Goal: Information Seeking & Learning: Learn about a topic

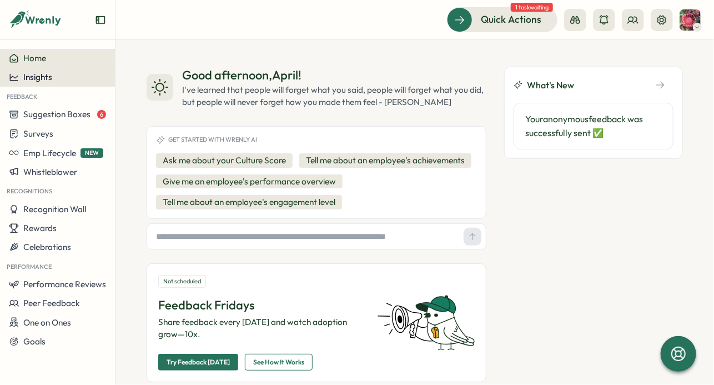
click at [79, 73] on div "Insights" at bounding box center [57, 77] width 97 height 10
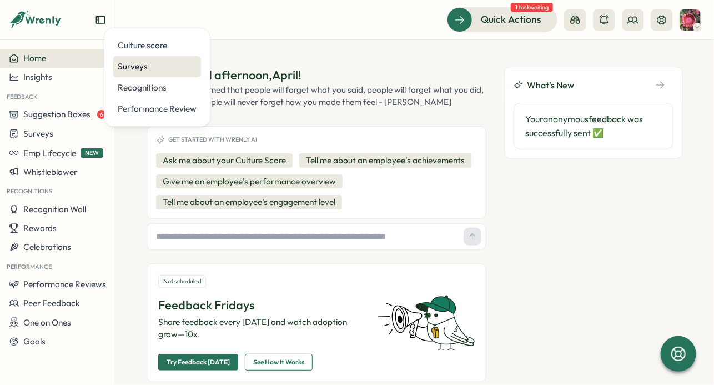
click at [127, 65] on div "Surveys" at bounding box center [157, 66] width 79 height 12
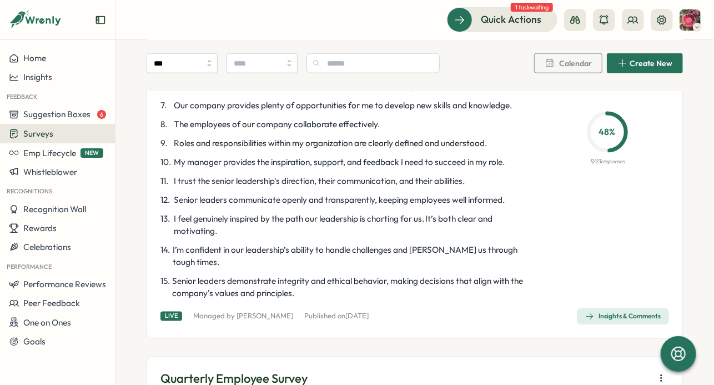
scroll to position [612, 0]
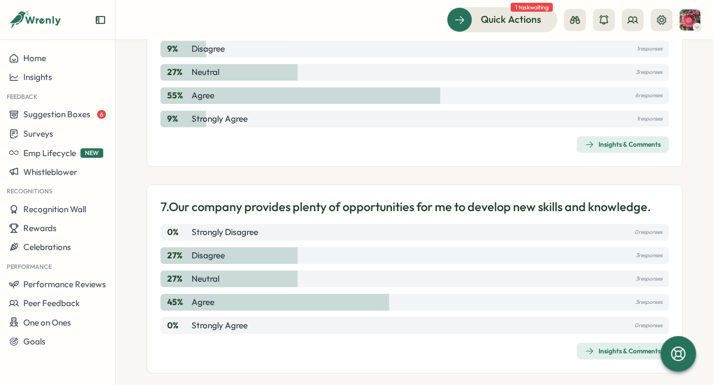
scroll to position [1376, 0]
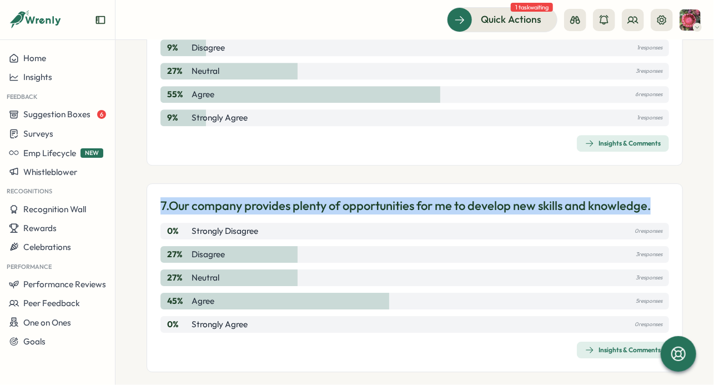
drag, startPoint x: 662, startPoint y: 193, endPoint x: 153, endPoint y: 189, distance: 509.4
click at [153, 189] on div "7. Our company provides plenty of opportunities for me to develop new skills an…" at bounding box center [414, 277] width 536 height 189
copy p "7. Our company provides plenty of opportunities for me to develop new skills an…"
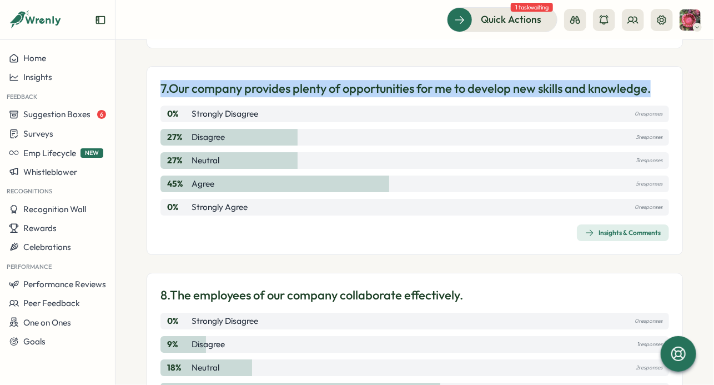
scroll to position [1492, 0]
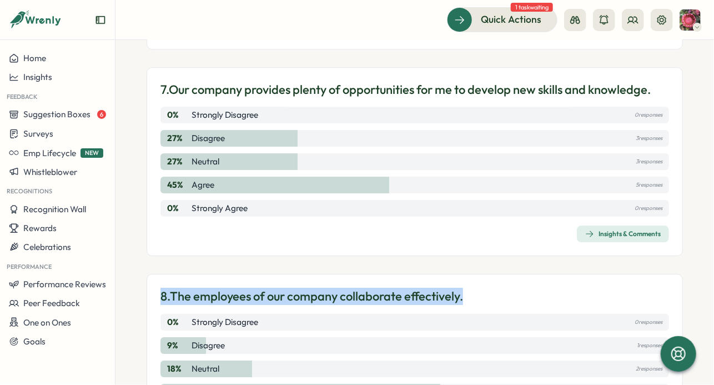
drag, startPoint x: 491, startPoint y: 282, endPoint x: 156, endPoint y: 274, distance: 334.1
click at [156, 274] on div "8. The employees of our company collaborate effectively. 0 % Strongly Disagree …" at bounding box center [414, 368] width 536 height 189
copy p "8. The employees of our company collaborate effectively."
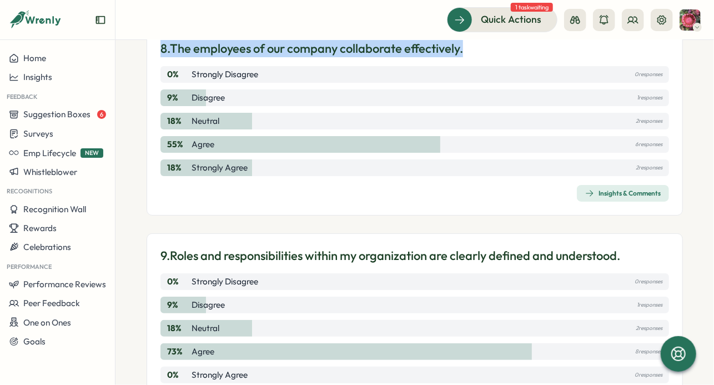
scroll to position [1739, 0]
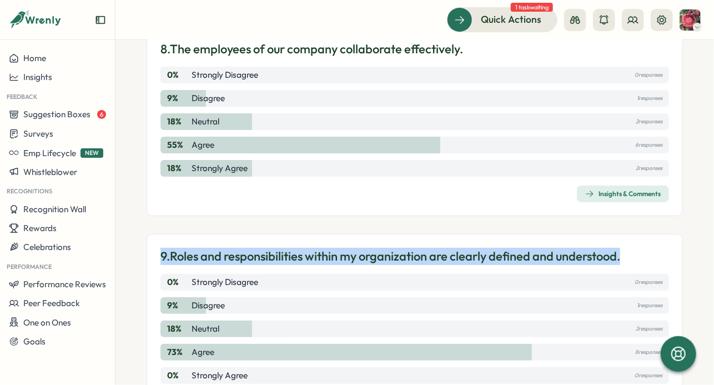
drag, startPoint x: 647, startPoint y: 241, endPoint x: 156, endPoint y: 239, distance: 491.1
click at [156, 239] on div "9. Roles and responsibilities within my organization are clearly defined and un…" at bounding box center [414, 328] width 536 height 189
copy p "9. Roles and responsibilities within my organization are clearly defined and un…"
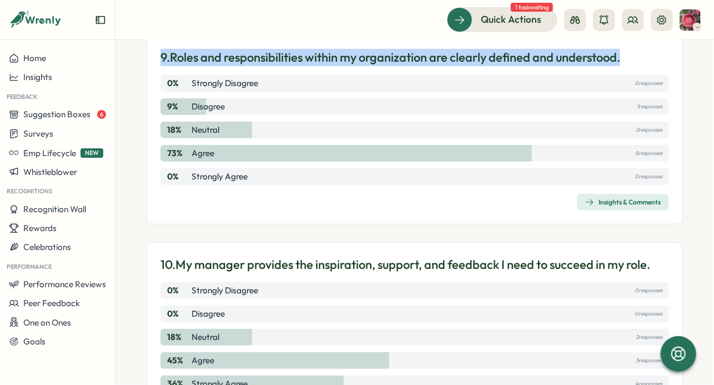
scroll to position [1949, 0]
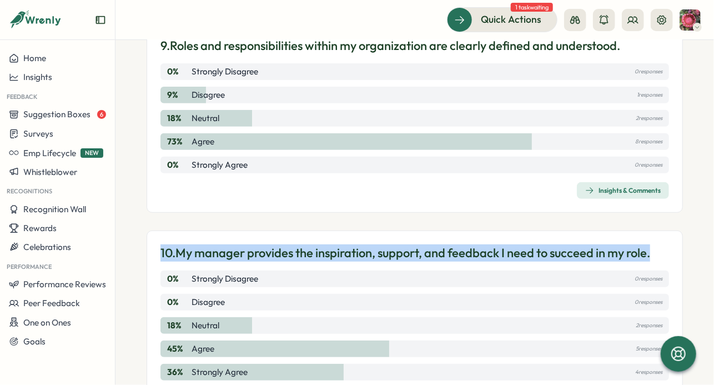
drag, startPoint x: 661, startPoint y: 232, endPoint x: 146, endPoint y: 235, distance: 515.5
click at [146, 235] on div "10. My manager provides the inspiration, support, and feedback I need to succee…" at bounding box center [414, 324] width 536 height 189
copy p "10. My manager provides the inspiration, support, and feedback I need to succee…"
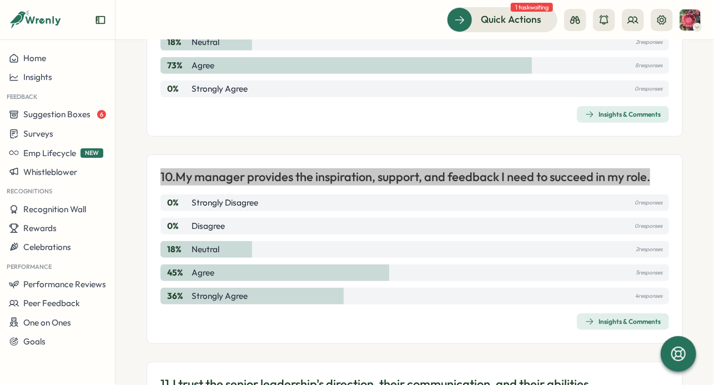
scroll to position [2157, 0]
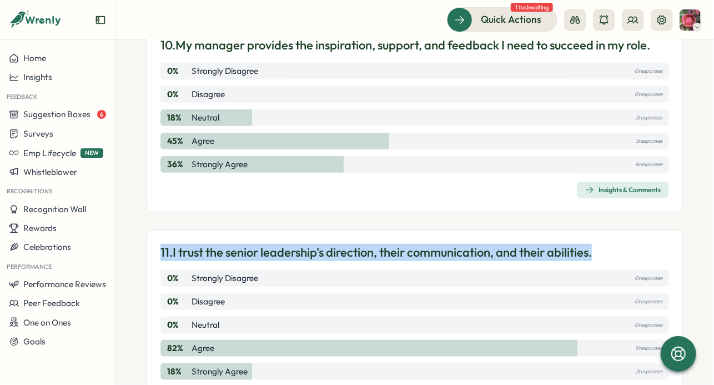
drag, startPoint x: 161, startPoint y: 234, endPoint x: 655, endPoint y: 239, distance: 494.4
click at [655, 244] on div "11. I trust the senior leadership's direction, their communication, and their a…" at bounding box center [414, 252] width 508 height 17
copy p "11. I trust the senior leadership's direction, their communication, and their a…"
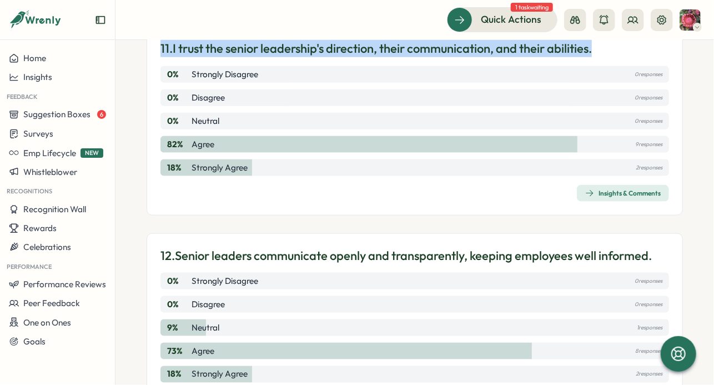
scroll to position [2368, 0]
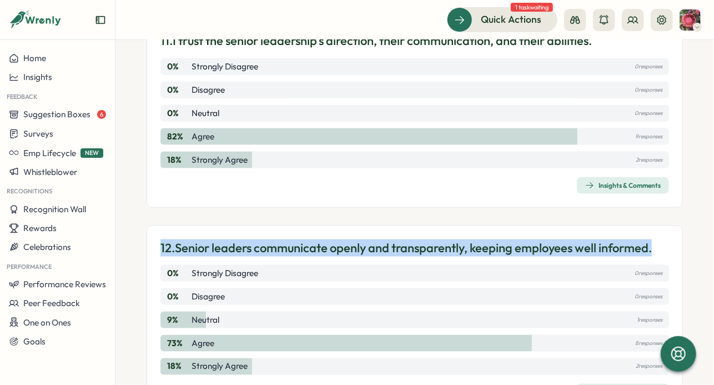
drag, startPoint x: 661, startPoint y: 228, endPoint x: 146, endPoint y: 229, distance: 514.9
click at [146, 229] on div "12. Senior leaders communicate openly and transparently, keeping employees well…" at bounding box center [414, 319] width 536 height 189
copy p "12. Senior leaders communicate openly and transparently, keeping employees well…"
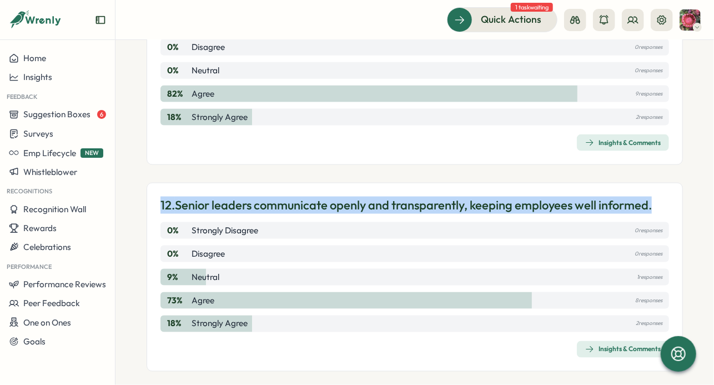
scroll to position [2579, 0]
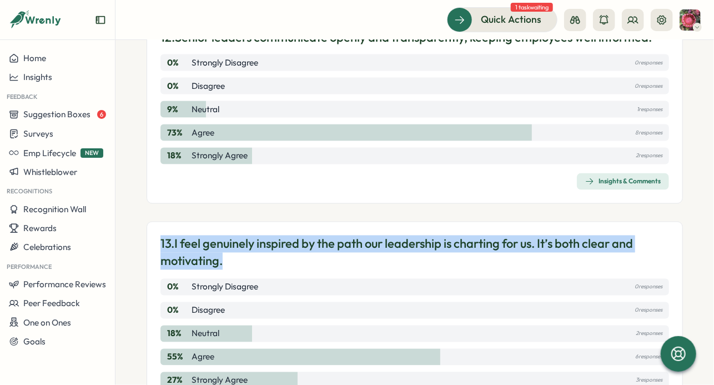
drag, startPoint x: 259, startPoint y: 245, endPoint x: 152, endPoint y: 223, distance: 109.3
click at [152, 223] on div "13. I feel genuinely inspired by the path our leadership is charting for us. It…" at bounding box center [414, 324] width 536 height 206
copy p "13. I feel genuinely inspired by the path our leadership is charting for us. It…"
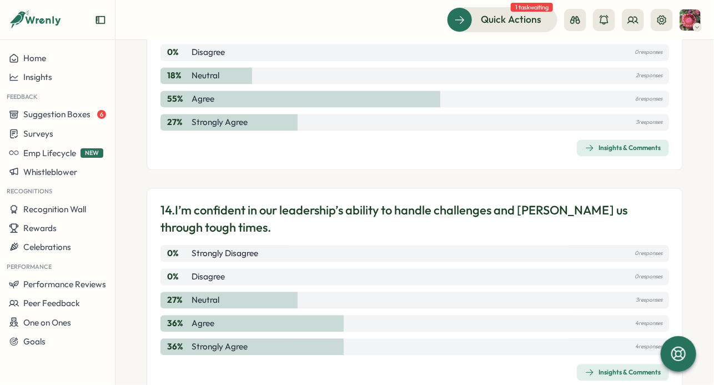
scroll to position [2838, 0]
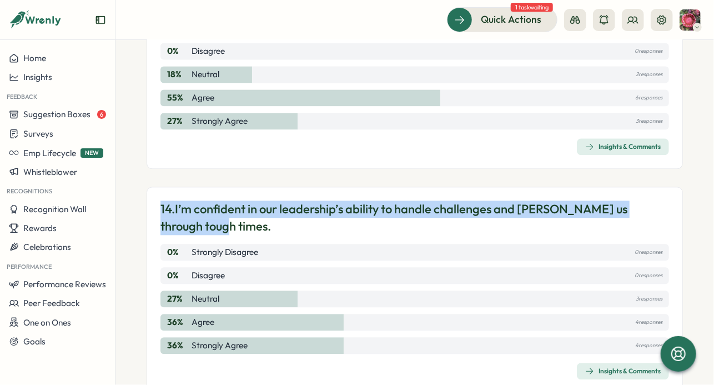
drag, startPoint x: 234, startPoint y: 202, endPoint x: 146, endPoint y: 188, distance: 89.4
click at [146, 188] on section "Surveys Insights Quarterly Employee Survey View Heatmap View Audience Live Anon…" at bounding box center [414, 212] width 598 height 345
copy p "14. I’m confident in our leadership’s ability to handle challenges and steer us…"
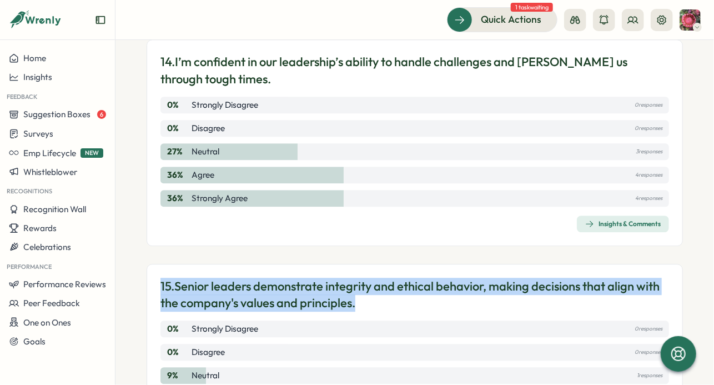
drag, startPoint x: 390, startPoint y: 286, endPoint x: 160, endPoint y: 260, distance: 231.2
click at [160, 277] on p "15. Senior leaders demonstrate integrity and ethical behavior, making decisions…" at bounding box center [414, 294] width 508 height 34
copy p "15. Senior leaders demonstrate integrity and ethical behavior, making decisions…"
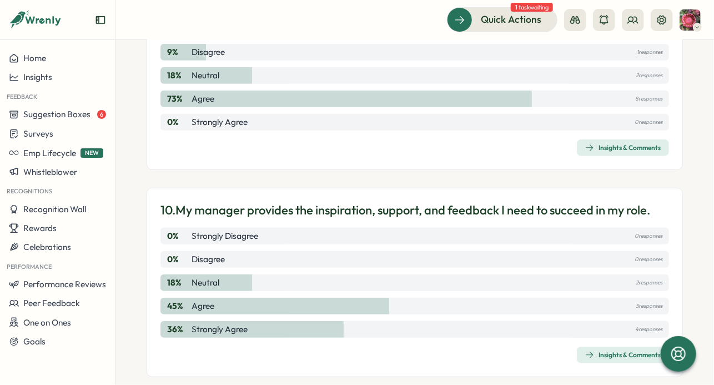
scroll to position [1971, 0]
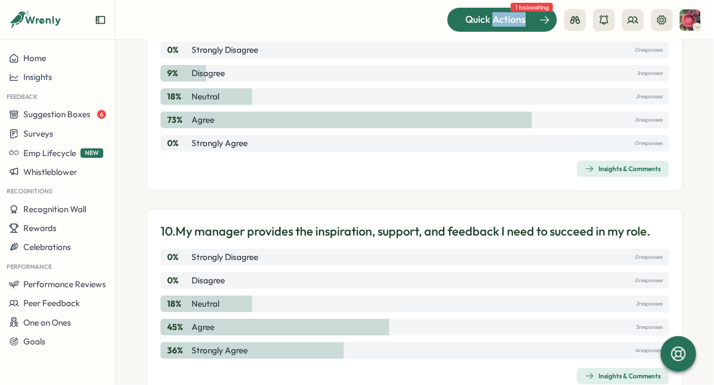
click at [497, 23] on span "Quick Actions" at bounding box center [495, 19] width 60 height 14
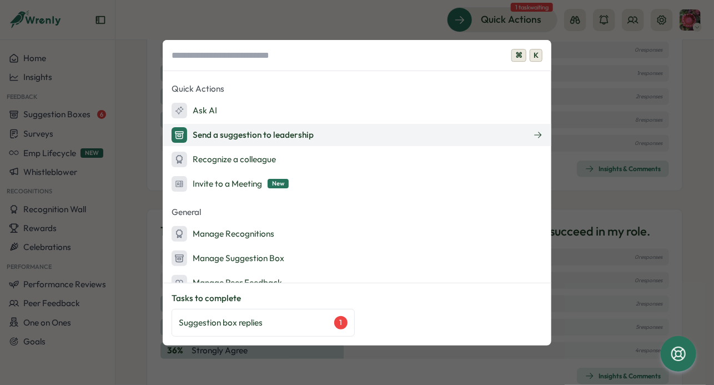
scroll to position [78, 0]
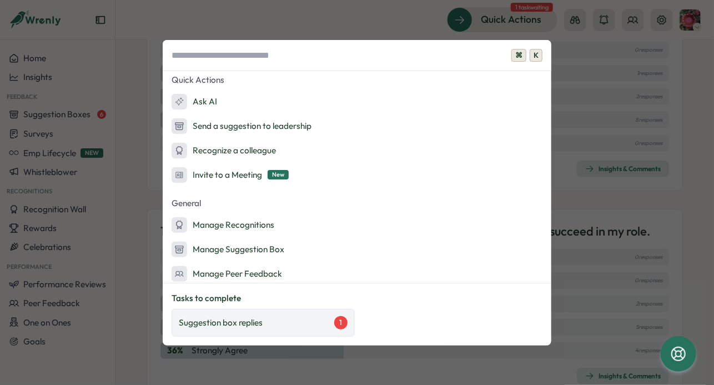
click at [308, 319] on div "Suggestion box replies 1" at bounding box center [263, 322] width 169 height 13
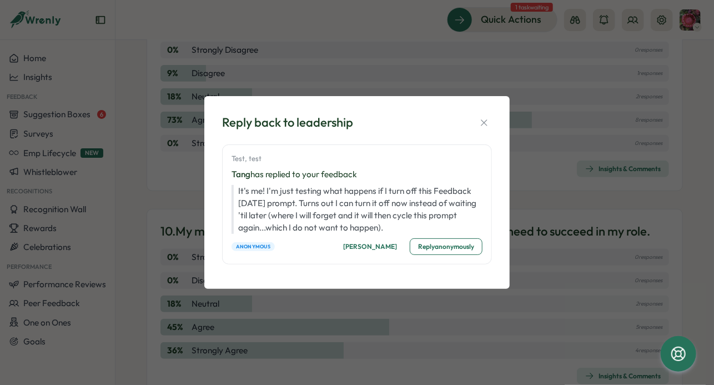
click at [397, 296] on div "Reply back to leadership Test, test tang has replied to your feedback It's me! …" at bounding box center [357, 192] width 714 height 385
click at [484, 123] on icon "button" at bounding box center [483, 122] width 11 height 11
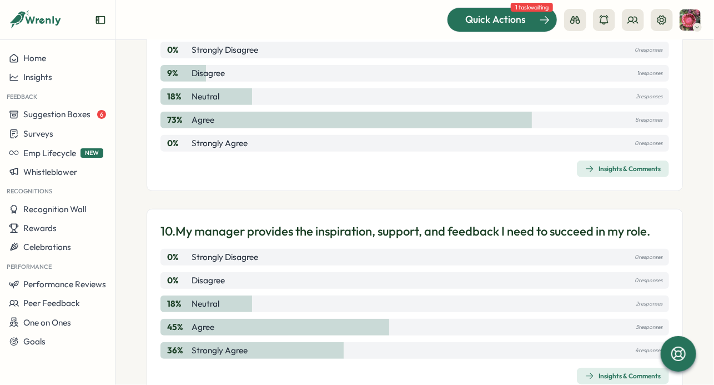
click at [507, 24] on span "Quick Actions" at bounding box center [495, 19] width 60 height 14
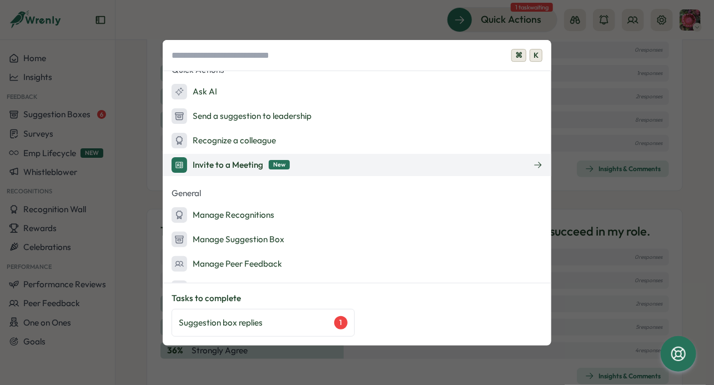
scroll to position [182, 0]
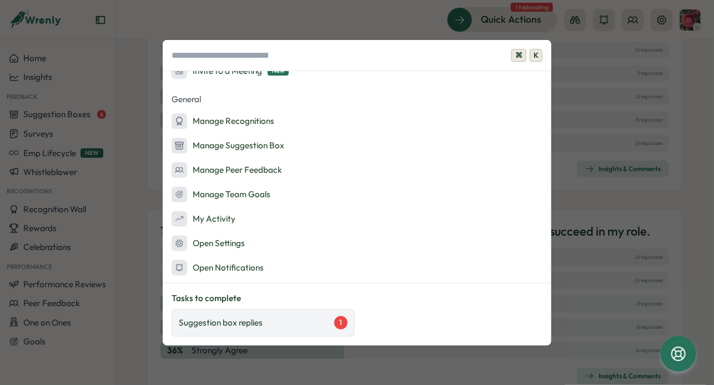
click at [310, 315] on div "Suggestion box replies 1" at bounding box center [262, 323] width 183 height 28
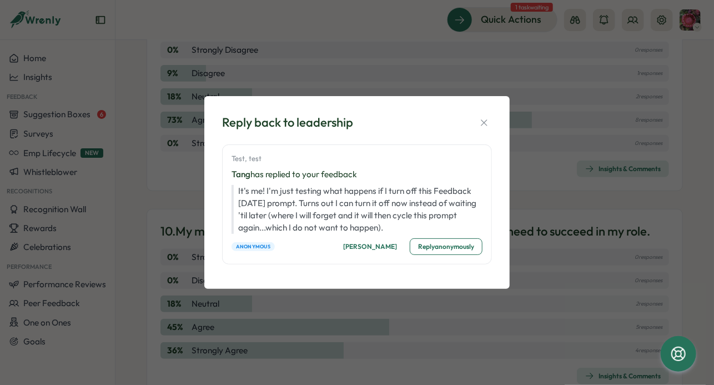
click at [368, 246] on span "Mark read" at bounding box center [370, 247] width 54 height 16
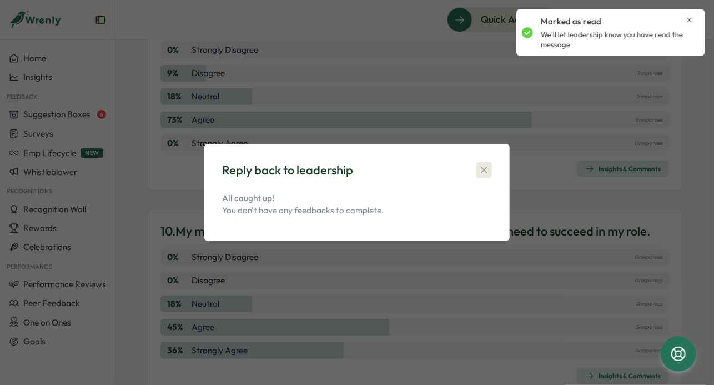
click at [483, 173] on icon "button" at bounding box center [483, 169] width 11 height 11
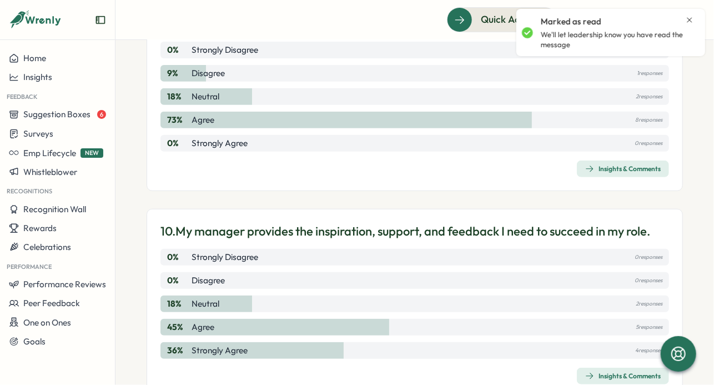
click at [690, 19] on icon "Close notification" at bounding box center [689, 19] width 5 height 5
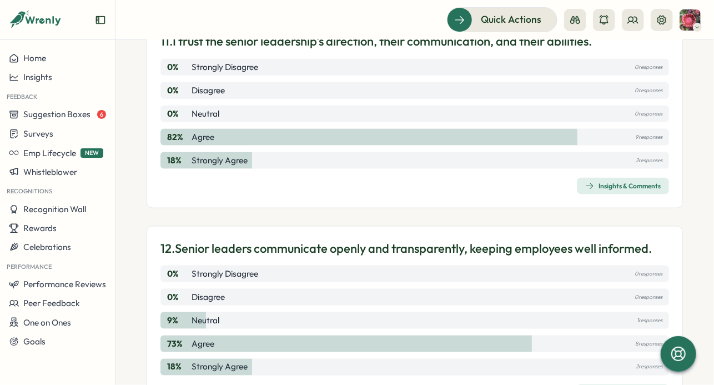
scroll to position [2481, 0]
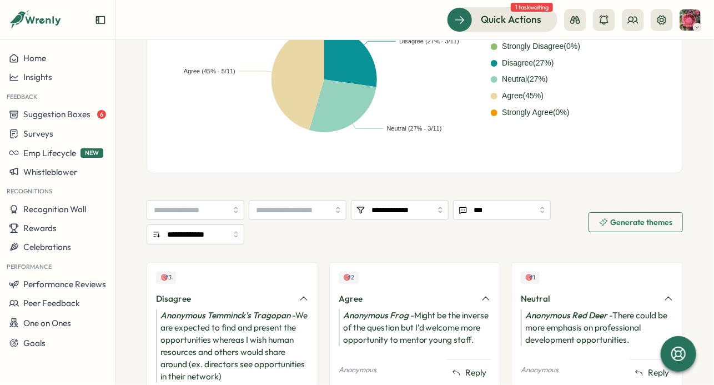
scroll to position [388, 0]
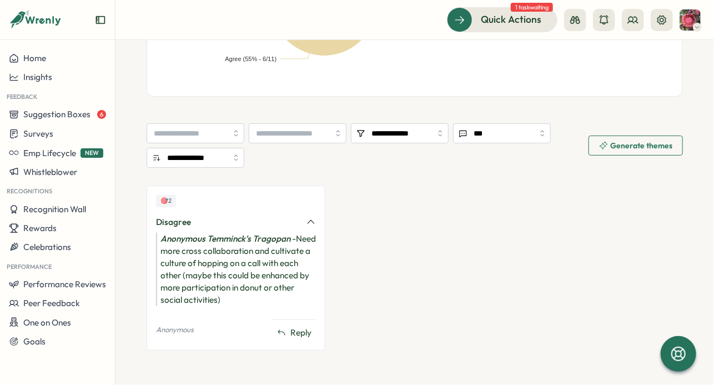
scroll to position [388, 0]
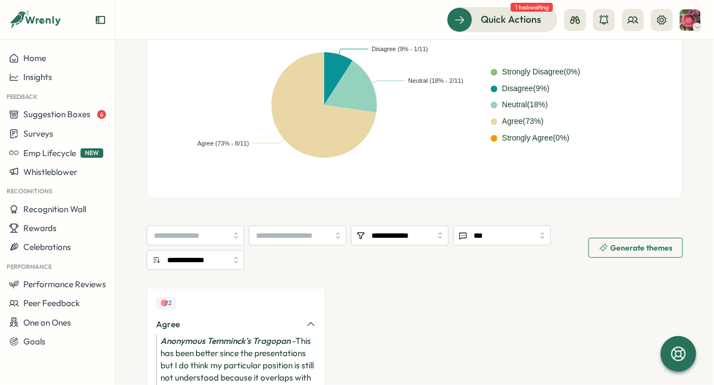
scroll to position [376, 0]
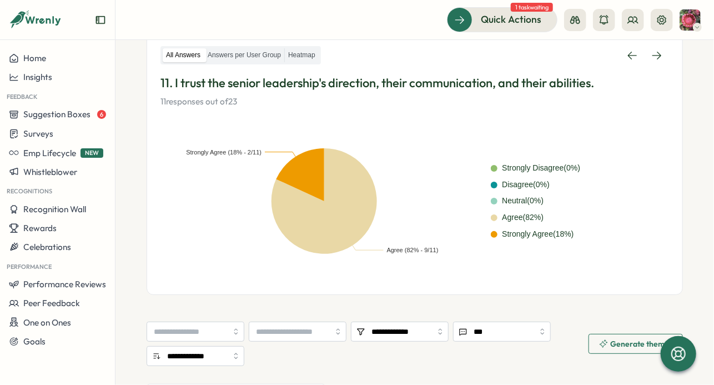
scroll to position [328, 0]
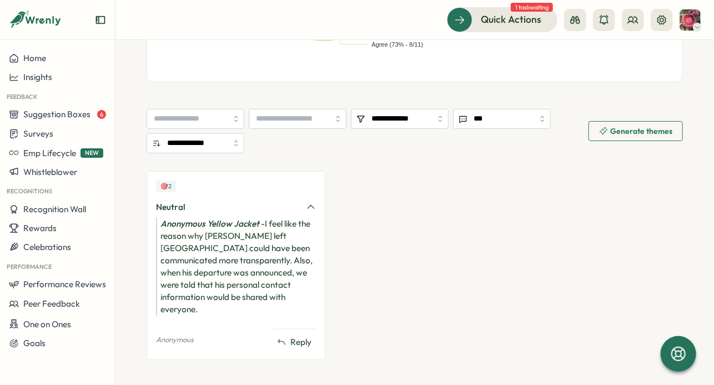
scroll to position [401, 0]
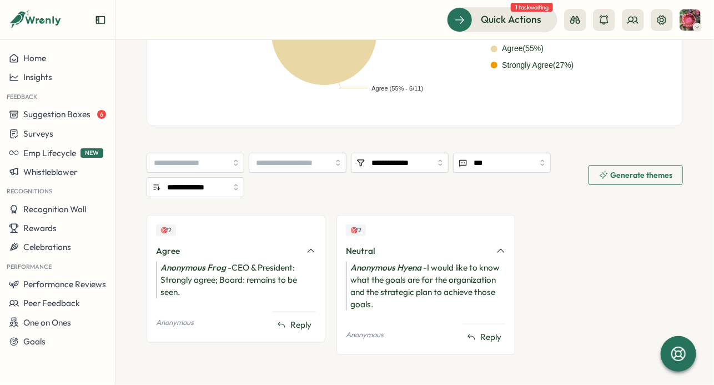
scroll to position [376, 0]
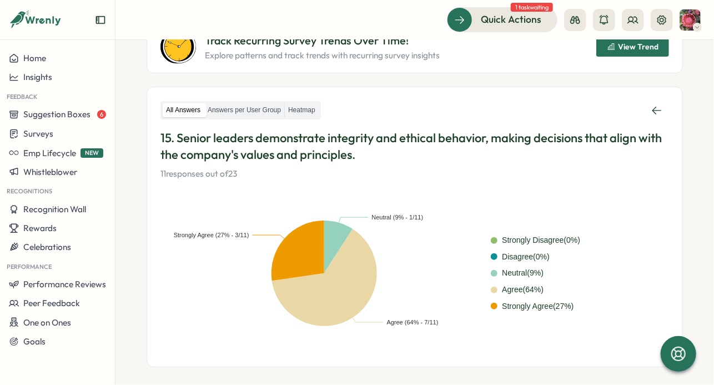
scroll to position [118, 0]
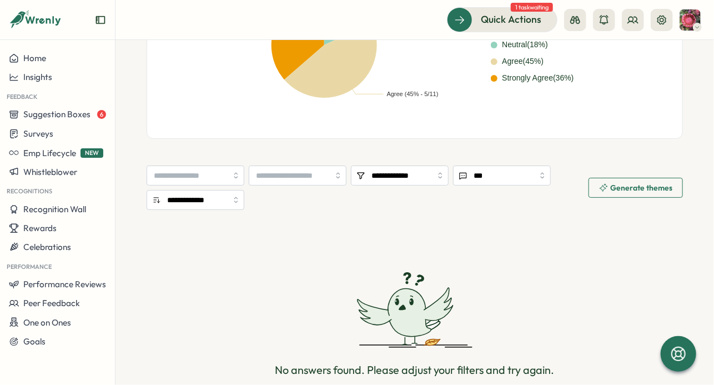
scroll to position [408, 0]
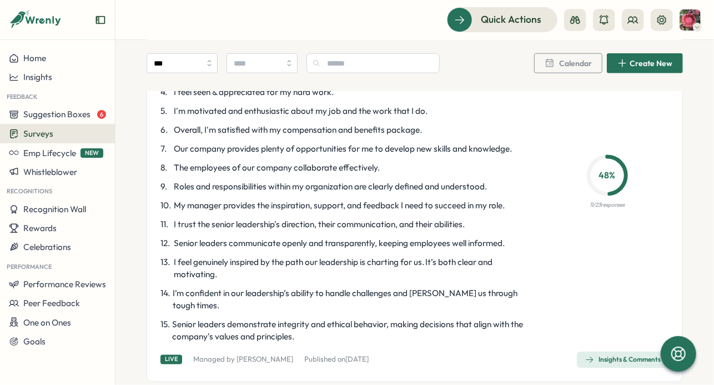
scroll to position [583, 0]
